Goal: Task Accomplishment & Management: Manage account settings

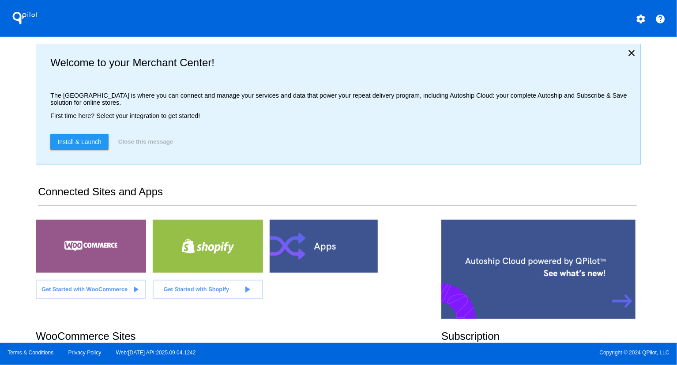
scroll to position [60, 0]
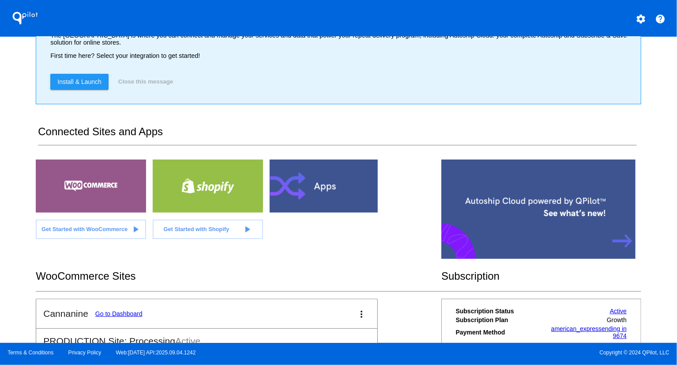
click at [117, 311] on link "Go to Dashboard" at bounding box center [118, 313] width 47 height 7
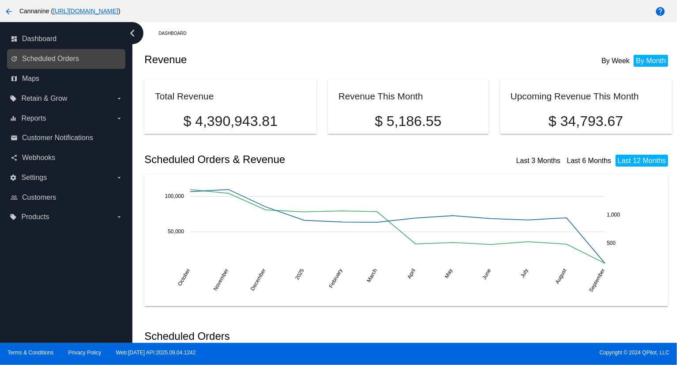
click at [87, 59] on link "update Scheduled Orders" at bounding box center [67, 59] width 112 height 14
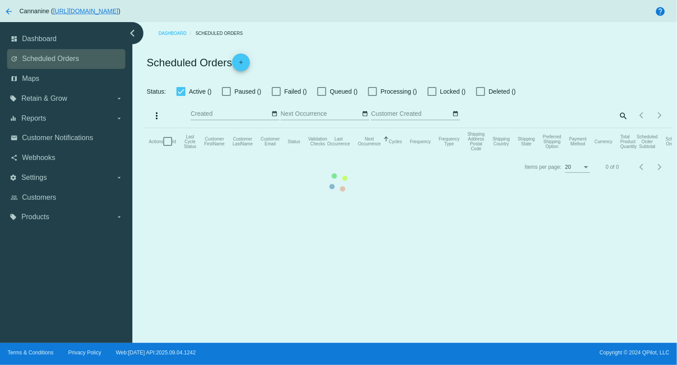
checkbox input "true"
